Goal: Information Seeking & Learning: Learn about a topic

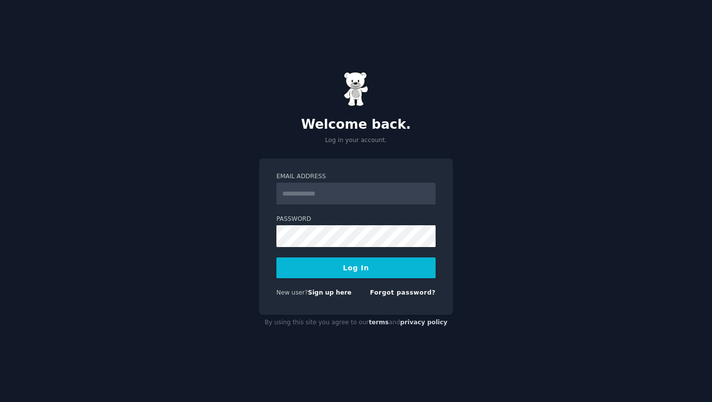
click at [330, 198] on input "Email Address" at bounding box center [355, 193] width 159 height 22
type input "**********"
click at [401, 293] on link "Forgot password?" at bounding box center [403, 292] width 66 height 7
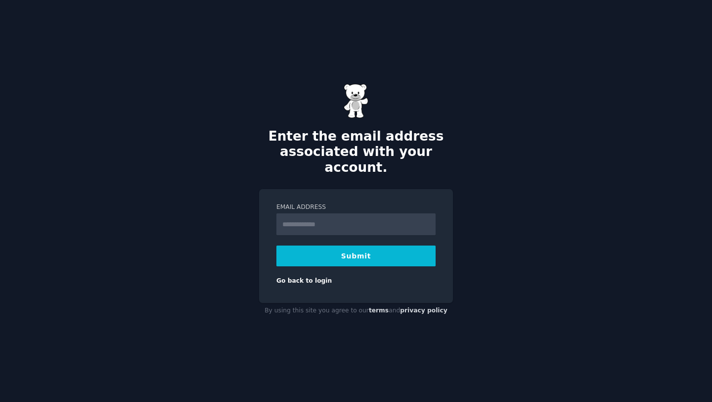
click at [361, 221] on input "Email Address" at bounding box center [355, 224] width 159 height 22
type input "**********"
click at [353, 250] on button "Submit" at bounding box center [355, 255] width 159 height 21
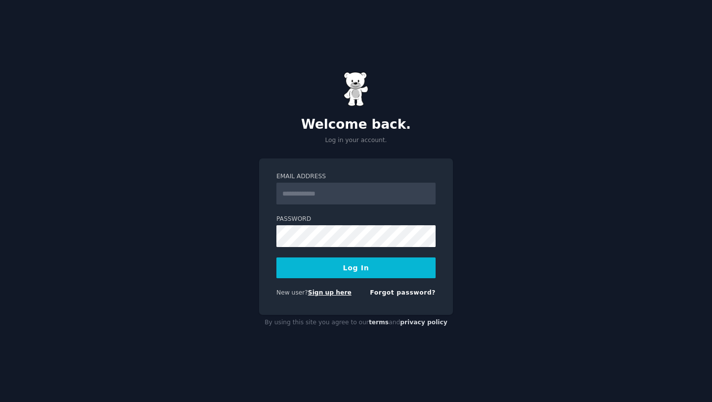
click at [322, 293] on link "Sign up here" at bounding box center [330, 292] width 44 height 7
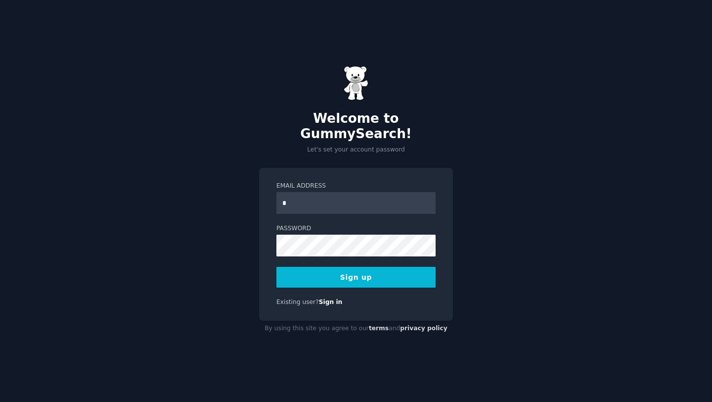
type input "**********"
click at [364, 276] on button "Sign up" at bounding box center [355, 277] width 159 height 21
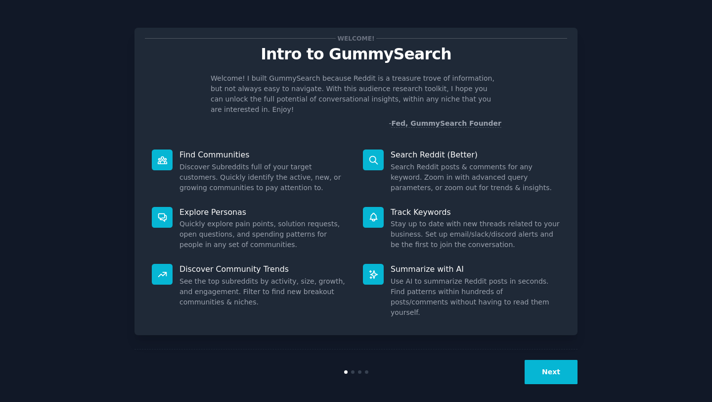
click at [547, 360] on button "Next" at bounding box center [551, 372] width 53 height 24
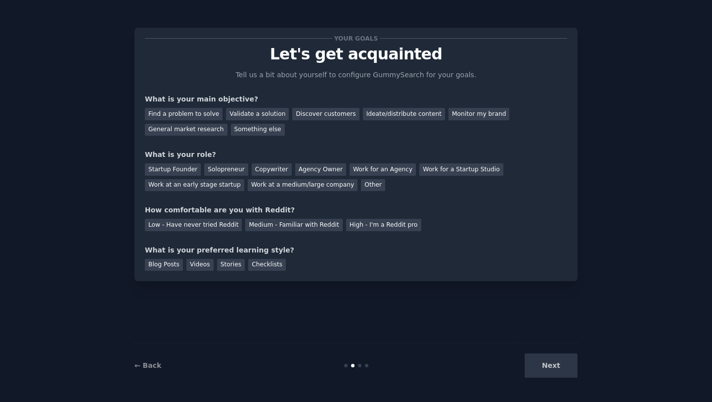
click at [547, 359] on div "Next" at bounding box center [504, 365] width 148 height 24
click at [546, 364] on div "Next" at bounding box center [504, 365] width 148 height 24
click at [199, 113] on div "Find a problem to solve" at bounding box center [184, 114] width 78 height 12
click at [238, 171] on div "Solopreneur" at bounding box center [226, 169] width 44 height 12
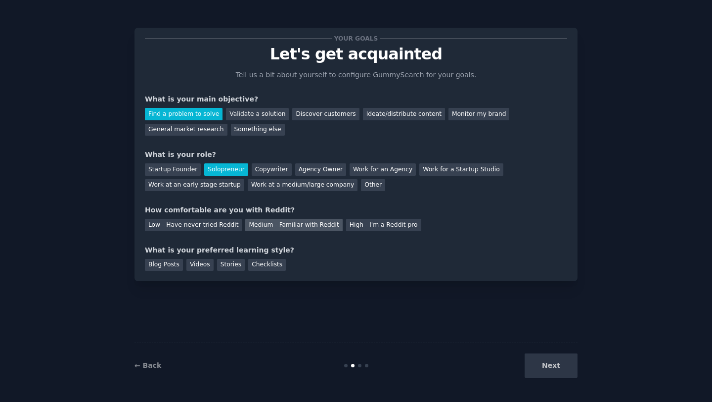
click at [315, 225] on div "Medium - Familiar with Reddit" at bounding box center [293, 225] width 97 height 12
click at [196, 267] on div "Videos" at bounding box center [199, 265] width 27 height 12
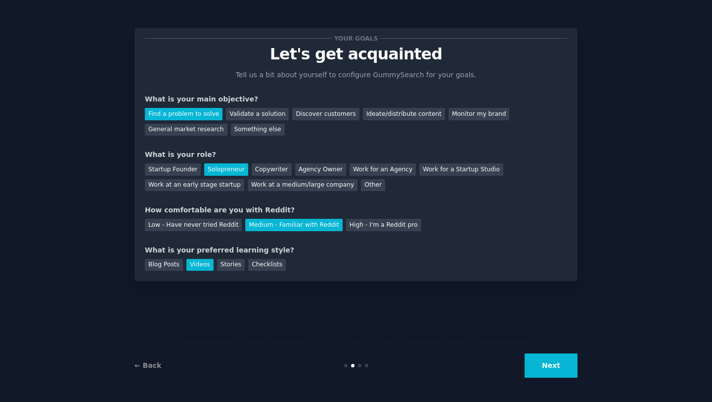
click at [562, 363] on button "Next" at bounding box center [551, 365] width 53 height 24
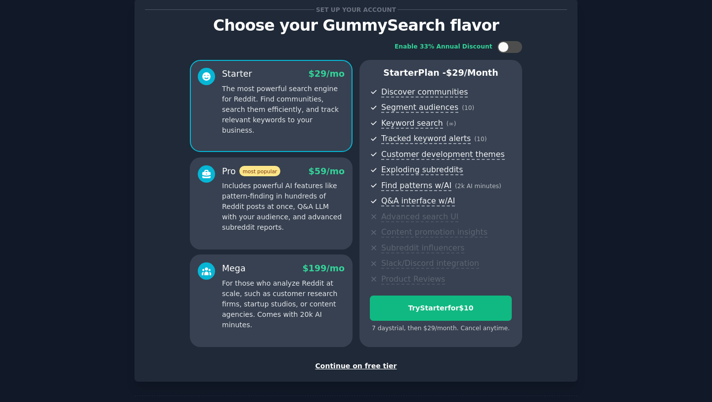
scroll to position [32, 0]
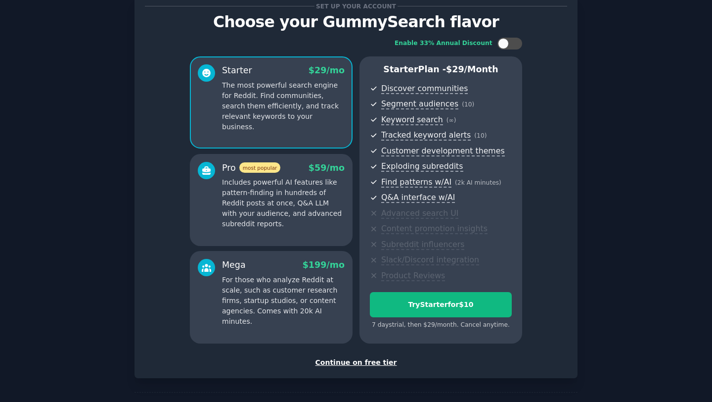
click at [350, 360] on div "Continue on free tier" at bounding box center [356, 362] width 422 height 10
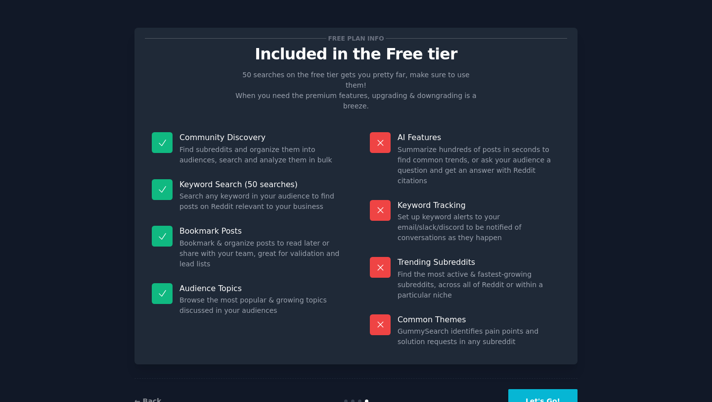
click at [544, 389] on button "Let's Go!" at bounding box center [542, 401] width 69 height 24
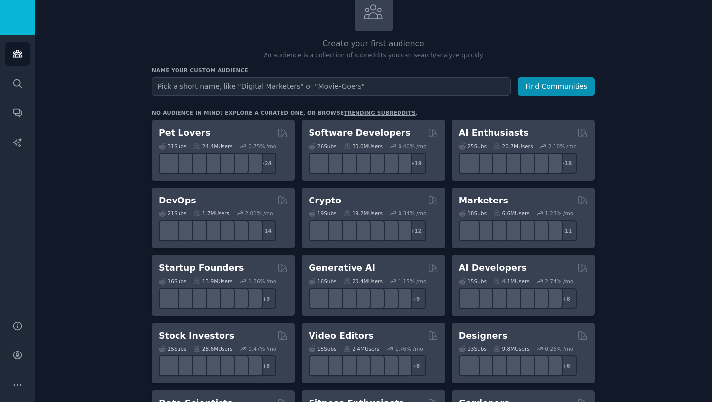
scroll to position [69, 0]
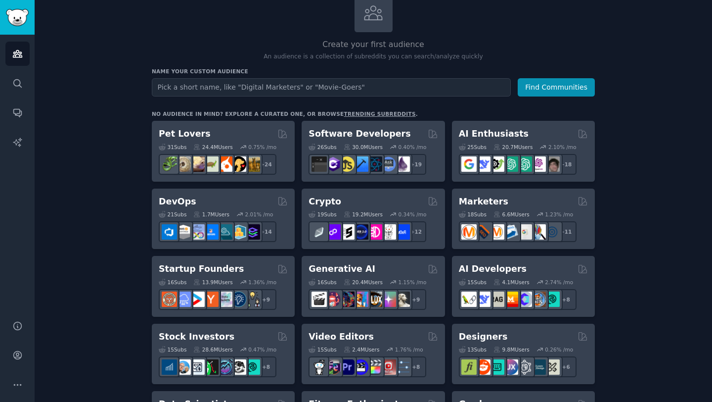
click at [381, 114] on link "trending subreddits" at bounding box center [380, 114] width 72 height 6
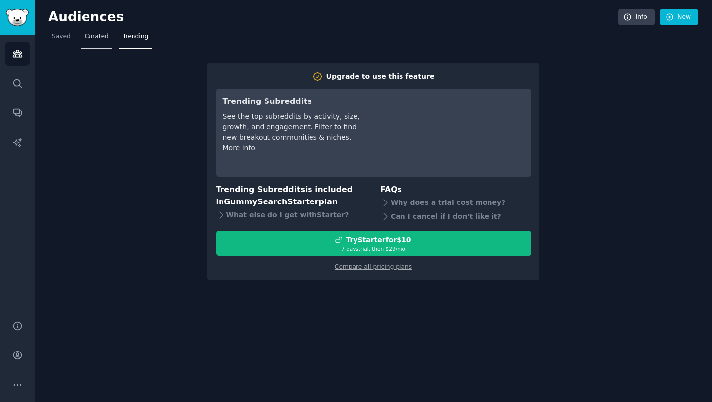
click at [88, 39] on span "Curated" at bounding box center [97, 36] width 24 height 9
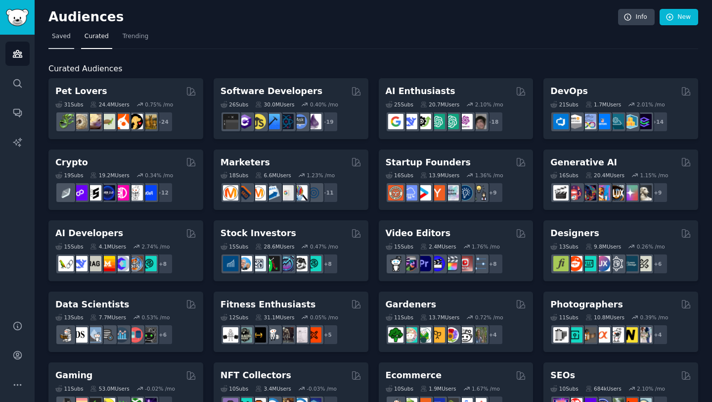
click at [67, 35] on span "Saved" at bounding box center [61, 36] width 19 height 9
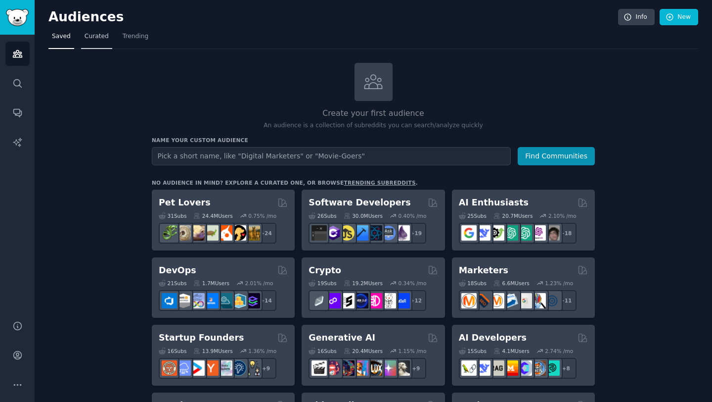
click at [89, 37] on span "Curated" at bounding box center [97, 36] width 24 height 9
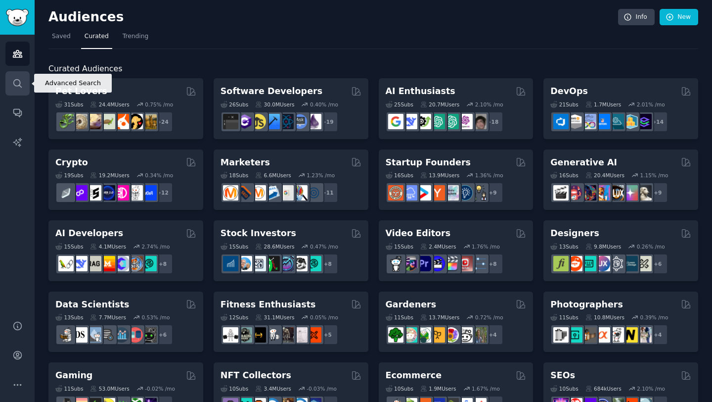
click at [21, 85] on icon "Sidebar" at bounding box center [17, 83] width 10 height 10
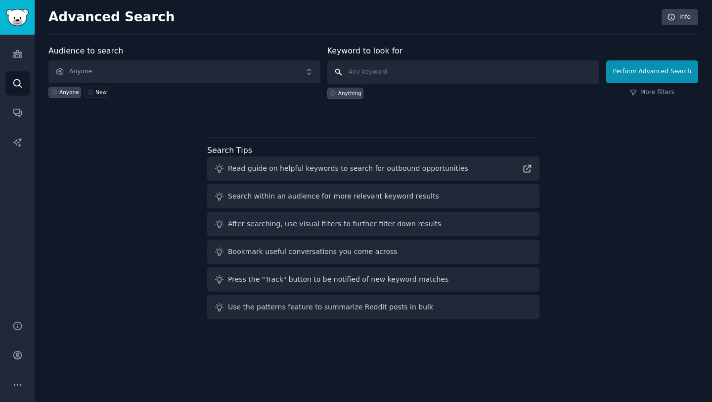
click at [392, 76] on input "text" at bounding box center [463, 72] width 272 height 24
type input "upwork"
click at [660, 70] on button "Perform Advanced Search" at bounding box center [652, 71] width 92 height 23
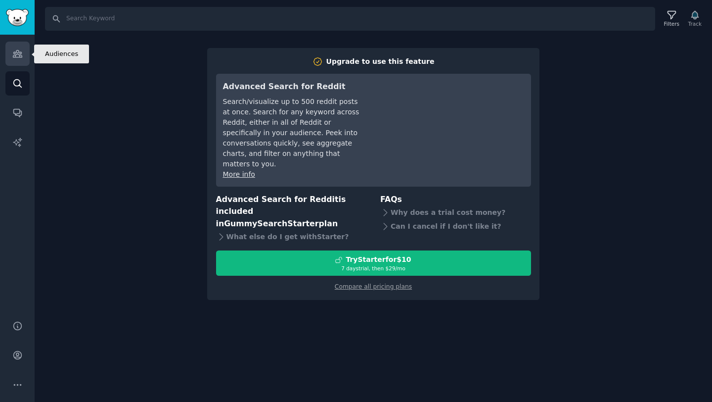
click at [25, 61] on link "Audiences" at bounding box center [17, 54] width 24 height 24
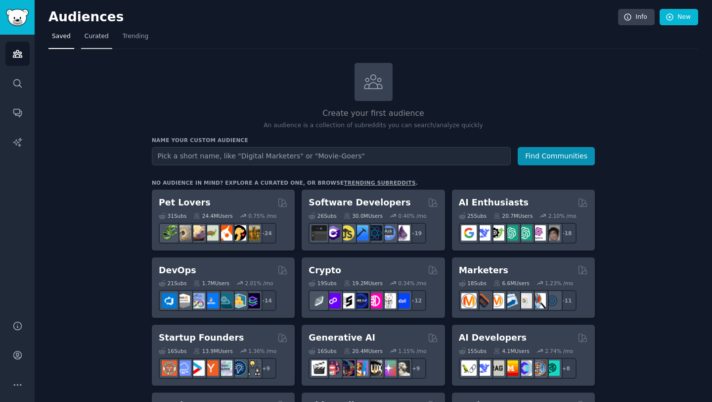
click at [94, 36] on span "Curated" at bounding box center [97, 36] width 24 height 9
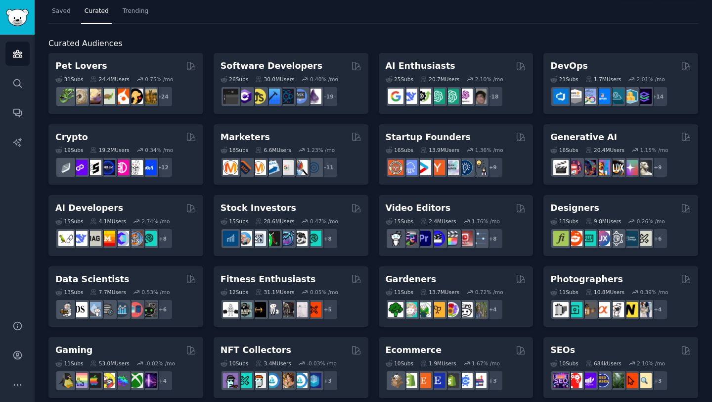
scroll to position [29, 0]
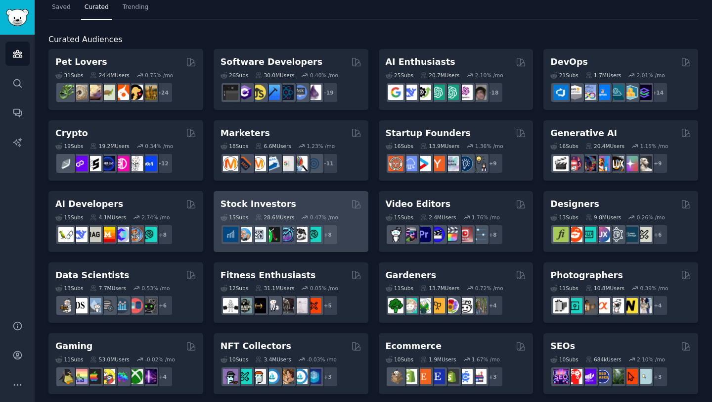
click at [308, 203] on div "Stock Investors" at bounding box center [291, 204] width 141 height 12
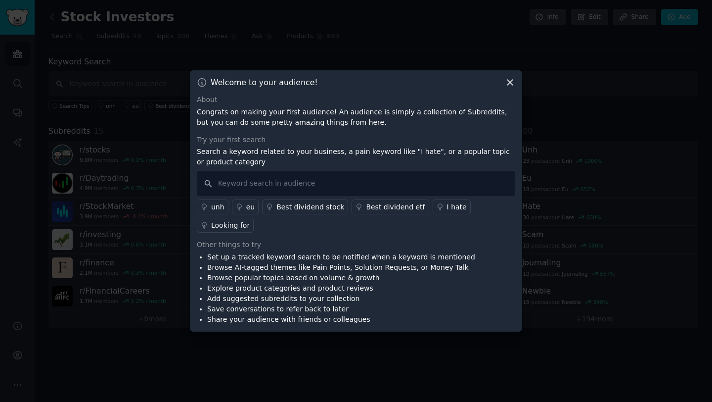
click at [510, 83] on icon at bounding box center [509, 82] width 5 height 5
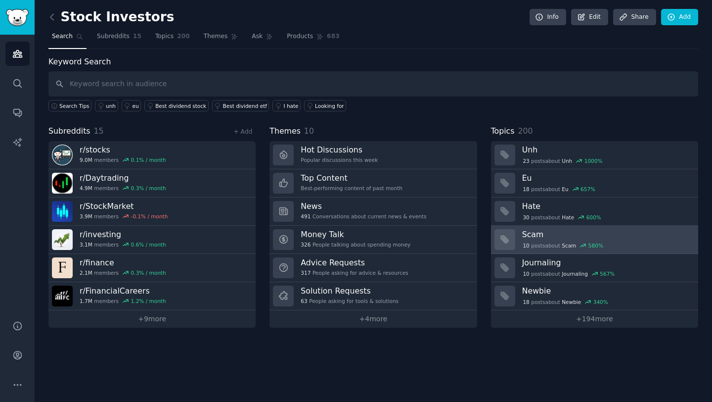
click at [620, 235] on h3 "Scam" at bounding box center [606, 234] width 169 height 10
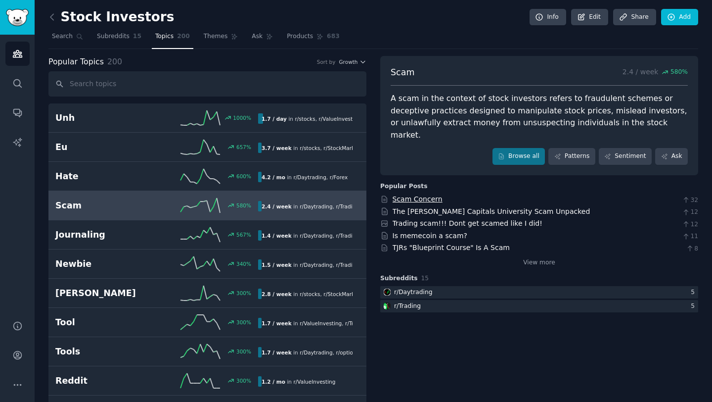
click at [427, 195] on link "Scam Concern" at bounding box center [418, 199] width 50 height 8
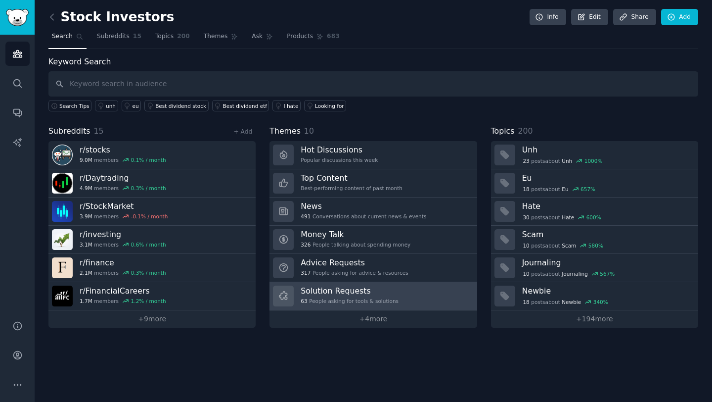
click at [334, 287] on h3 "Solution Requests" at bounding box center [350, 290] width 98 height 10
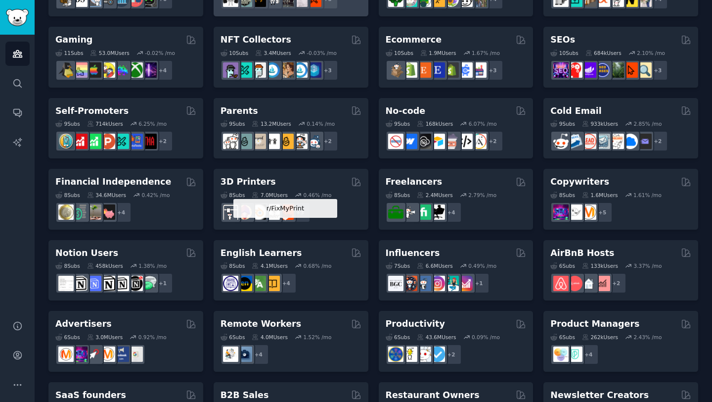
scroll to position [390, 0]
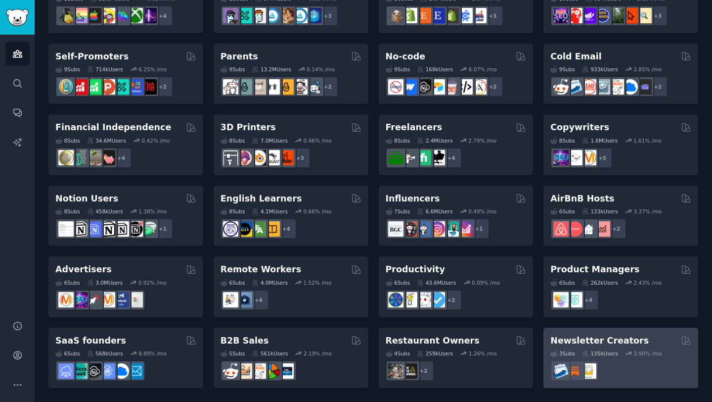
click at [646, 339] on div "Newsletter Creators" at bounding box center [620, 340] width 141 height 12
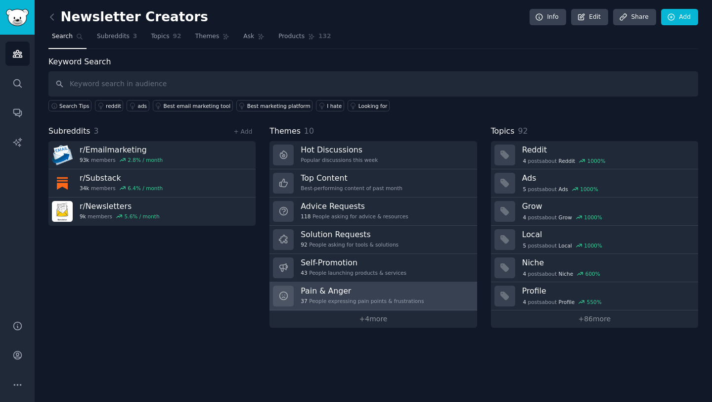
click at [389, 295] on div "Pain & Anger 37 People expressing pain points & frustrations" at bounding box center [362, 295] width 123 height 21
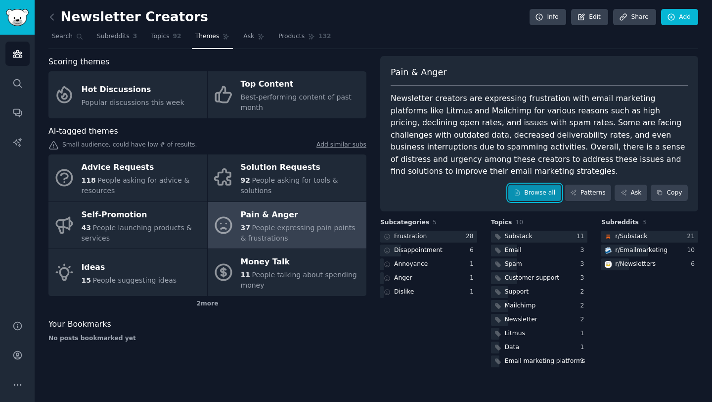
click at [527, 184] on link "Browse all" at bounding box center [534, 192] width 53 height 17
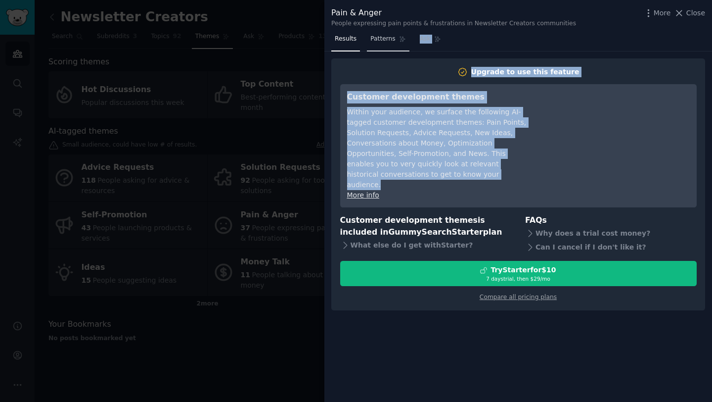
drag, startPoint x: 527, startPoint y: 178, endPoint x: 393, endPoint y: 38, distance: 193.4
click at [395, 38] on div "Results Patterns Ask Upgrade to use this feature Customer development themes Wi…" at bounding box center [518, 216] width 388 height 370
click at [393, 38] on span "Patterns" at bounding box center [382, 39] width 25 height 9
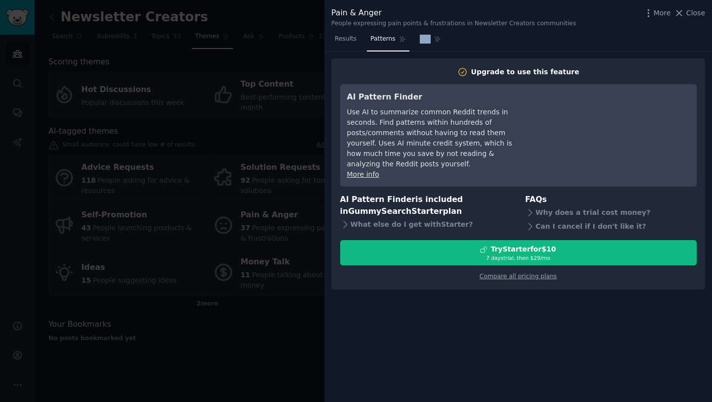
click at [413, 39] on nav "Results Patterns Ask" at bounding box center [387, 41] width 113 height 20
